Goal: Navigation & Orientation: Find specific page/section

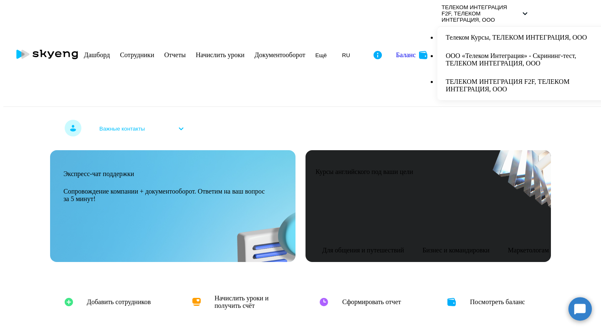
select select "50"
click at [240, 294] on h4 "Начислить уроки и получить счёт" at bounding box center [250, 301] width 73 height 15
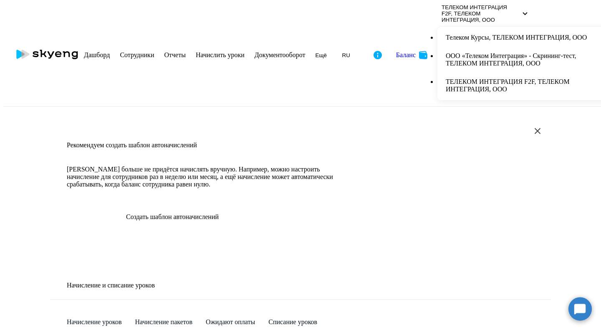
select select "10"
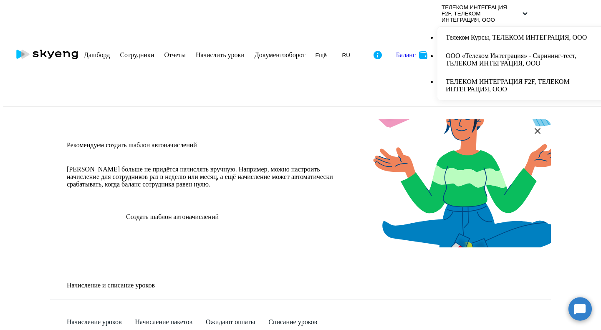
scroll to position [75, 0]
click at [185, 51] on link "Отчеты" at bounding box center [174, 54] width 21 height 7
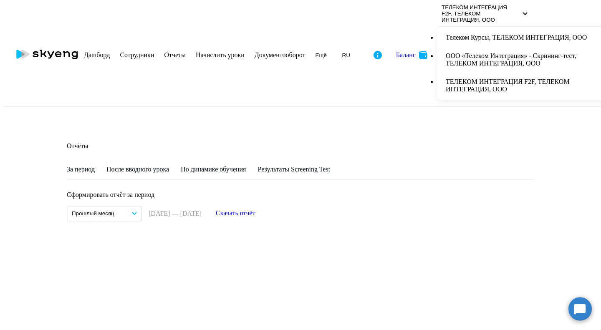
click at [305, 51] on link "Документооборот" at bounding box center [279, 54] width 51 height 7
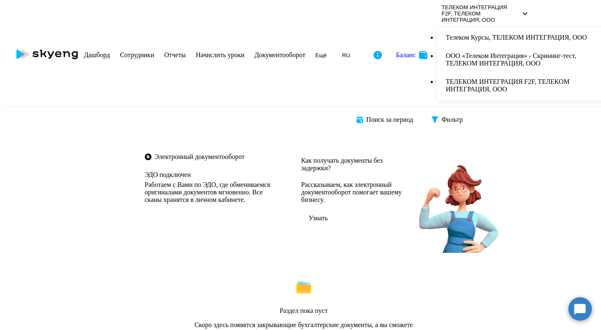
click at [110, 51] on link "Дашборд" at bounding box center [97, 54] width 26 height 7
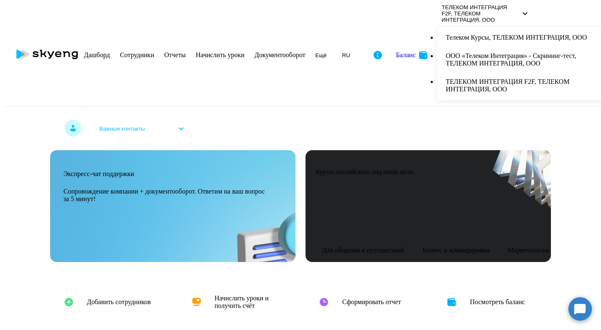
scroll to position [375, 0]
select select "30"
click at [461, 279] on div "Посмотреть баланс" at bounding box center [492, 302] width 118 height 47
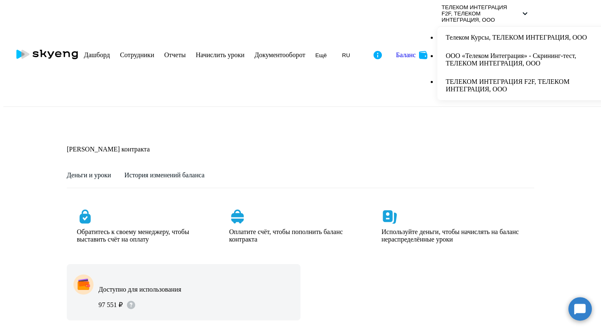
select select "english_adult_not_native_speaker"
